Goal: Task Accomplishment & Management: Manage account settings

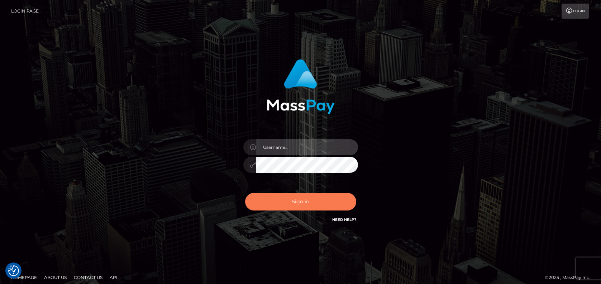
type input "emmy.navach"
click at [288, 203] on button "Sign in" at bounding box center [300, 202] width 111 height 18
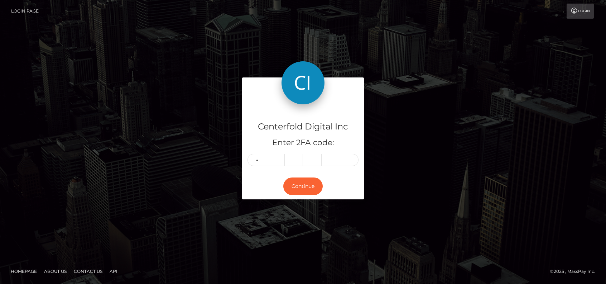
type input "4"
type input "6"
type input "3"
type input "7"
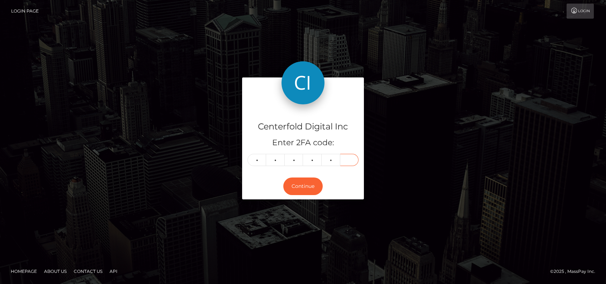
type input "3"
